Goal: Task Accomplishment & Management: Complete application form

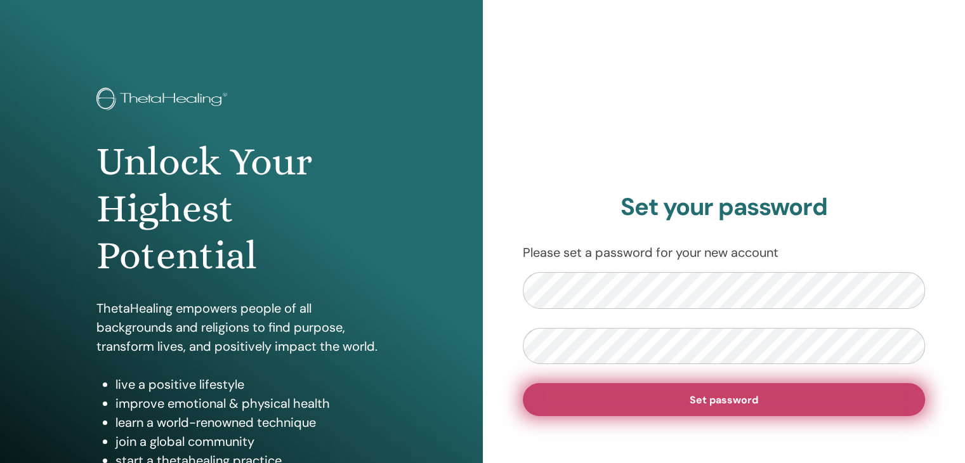
click at [716, 394] on span "Set password" at bounding box center [724, 400] width 69 height 13
click at [731, 400] on span "Set password" at bounding box center [724, 400] width 69 height 13
